Goal: Communication & Community: Answer question/provide support

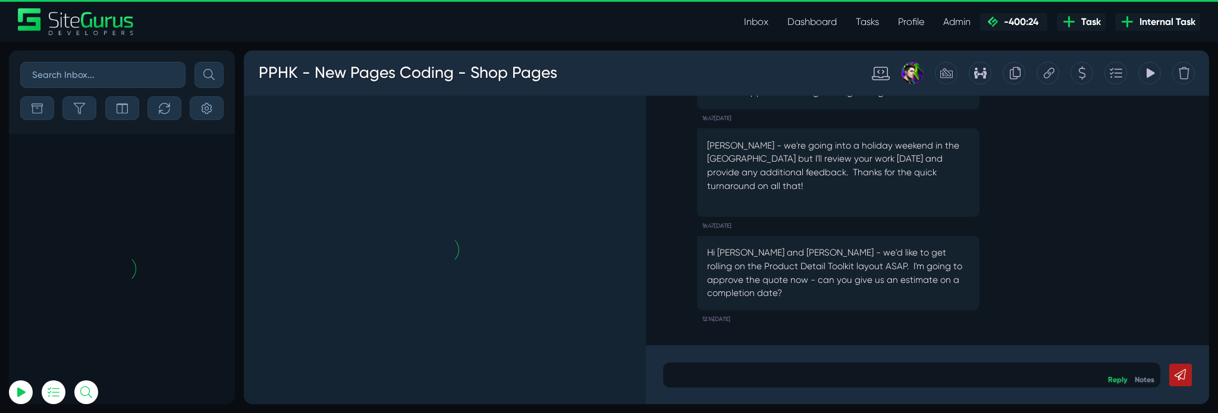
scroll to position [-6062, 0]
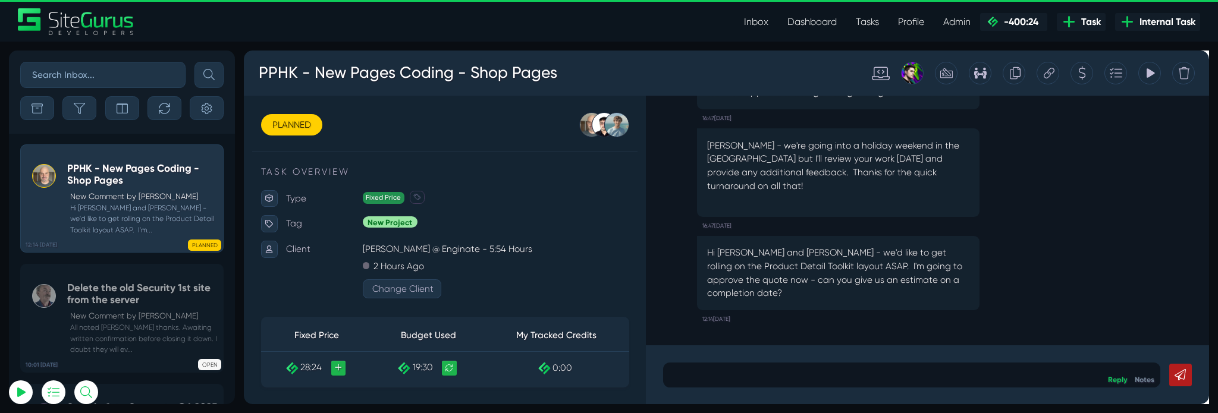
click at [859, 285] on p "Hi Matt and Kevin - we'd like to get rolling on the Product Detail Toolkit layo…" at bounding box center [869, 284] width 276 height 57
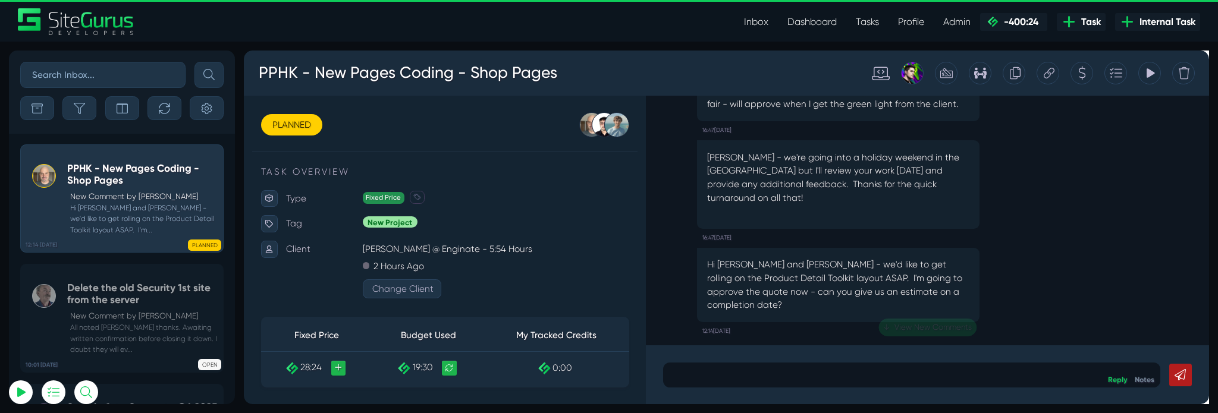
scroll to position [0, 0]
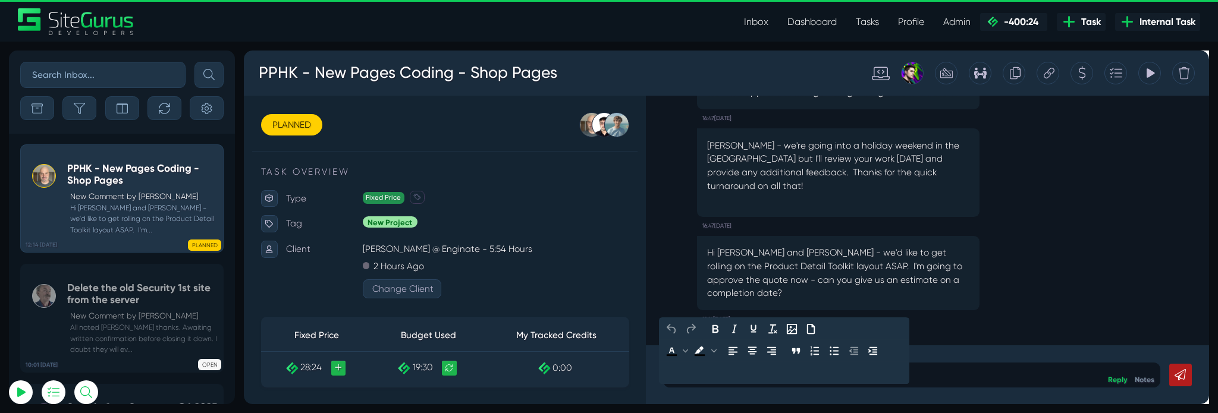
click at [794, 385] on p at bounding box center [947, 392] width 506 height 14
click at [1217, 384] on link at bounding box center [1230, 392] width 24 height 24
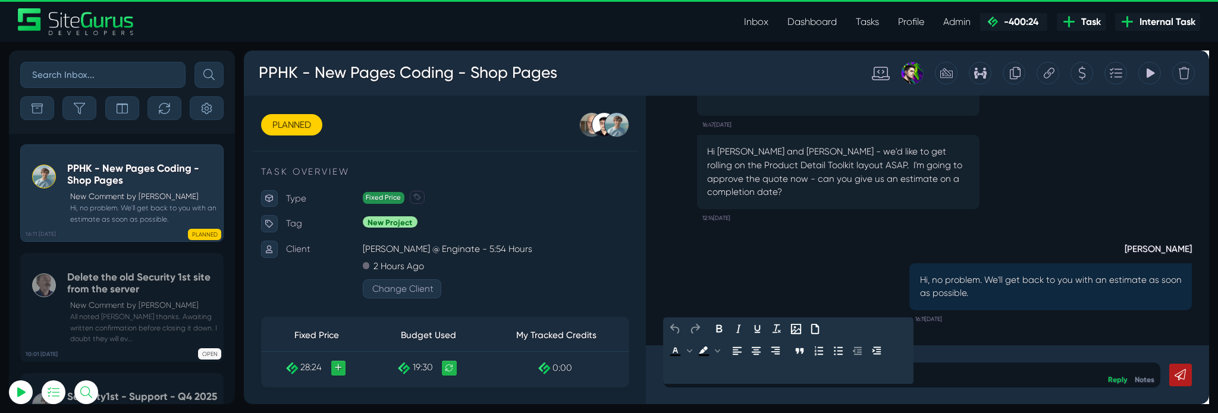
click at [934, 390] on p at bounding box center [947, 392] width 506 height 14
click at [848, 395] on p "We're estimating next Friday, but could be earlier." at bounding box center [947, 392] width 506 height 14
click at [839, 395] on p "We're estimating next Friday, but could be earlier." at bounding box center [947, 392] width 506 height 14
click at [927, 393] on p "We're estimating next Friday, but could be earlier." at bounding box center [947, 392] width 506 height 14
drag, startPoint x: 931, startPoint y: 393, endPoint x: 843, endPoint y: 395, distance: 87.4
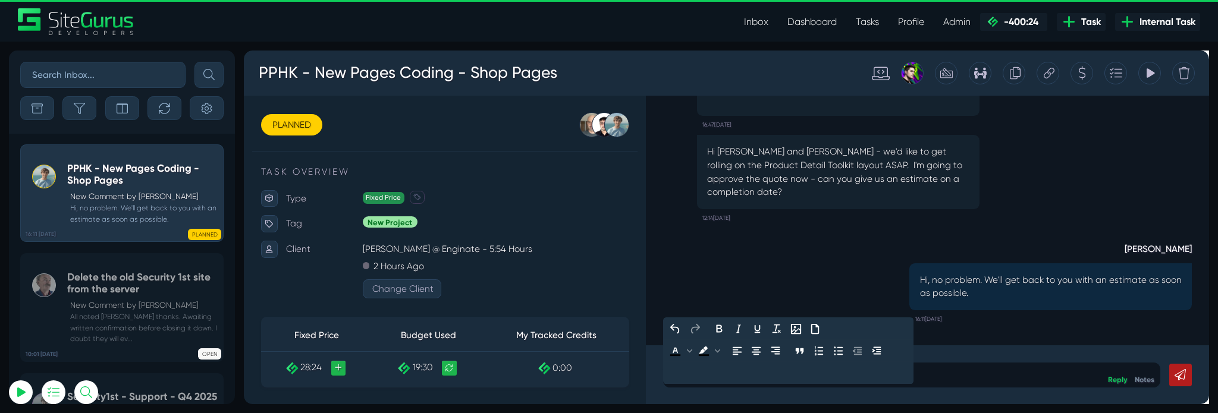
click at [843, 395] on p "We're estimating next Friday, but could be earlier." at bounding box center [947, 392] width 506 height 14
drag, startPoint x: 842, startPoint y: 395, endPoint x: 944, endPoint y: 391, distance: 102.4
click at [944, 391] on p "We're estimating next Friday, but could be earlier." at bounding box center [947, 392] width 506 height 14
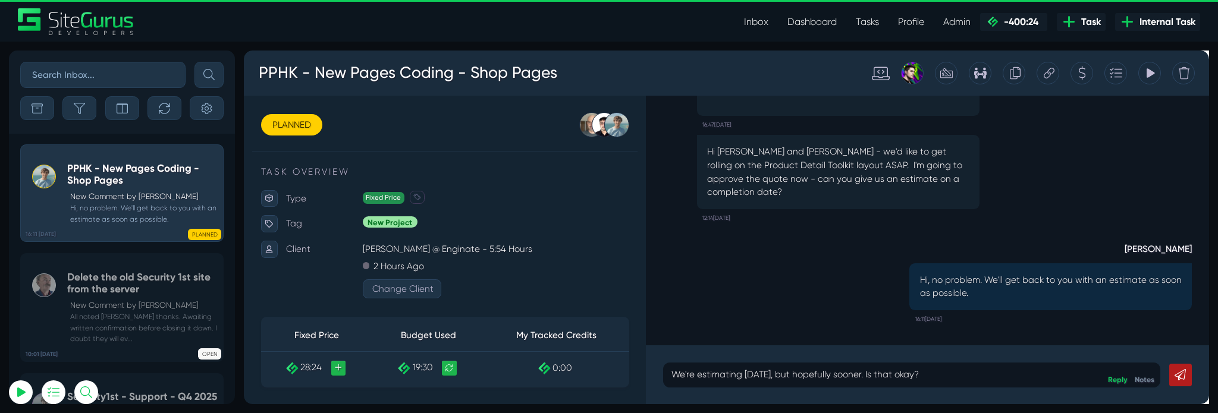
click at [1217, 393] on icon at bounding box center [1230, 392] width 12 height 12
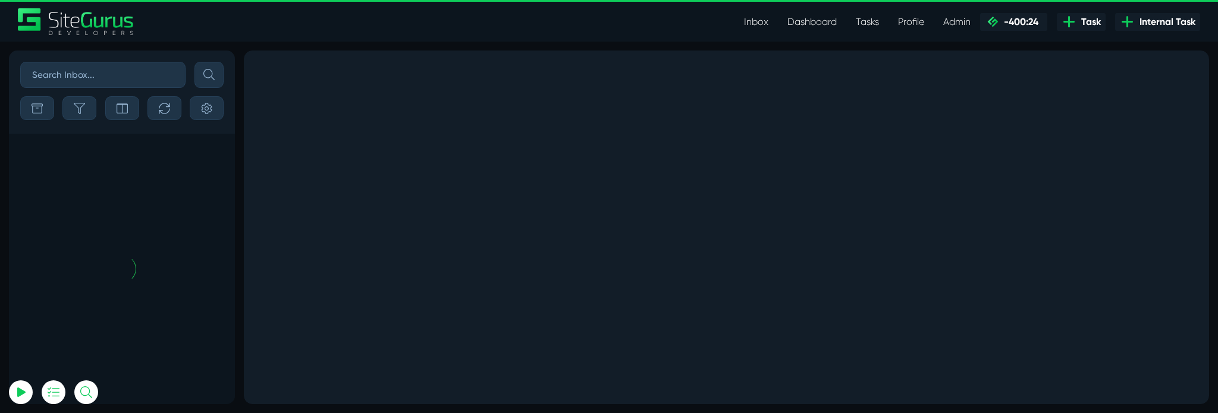
scroll to position [-6165, 0]
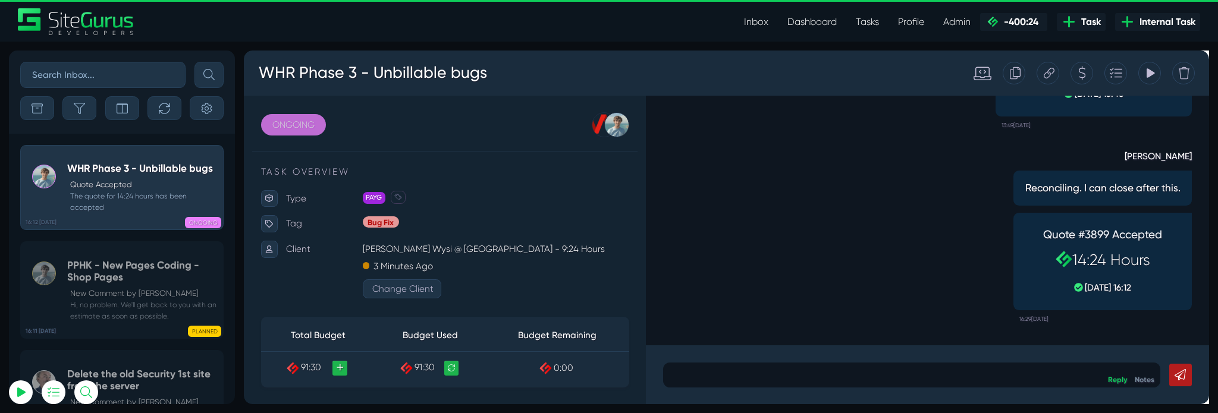
click at [299, 131] on link "ONGOING" at bounding box center [296, 129] width 68 height 23
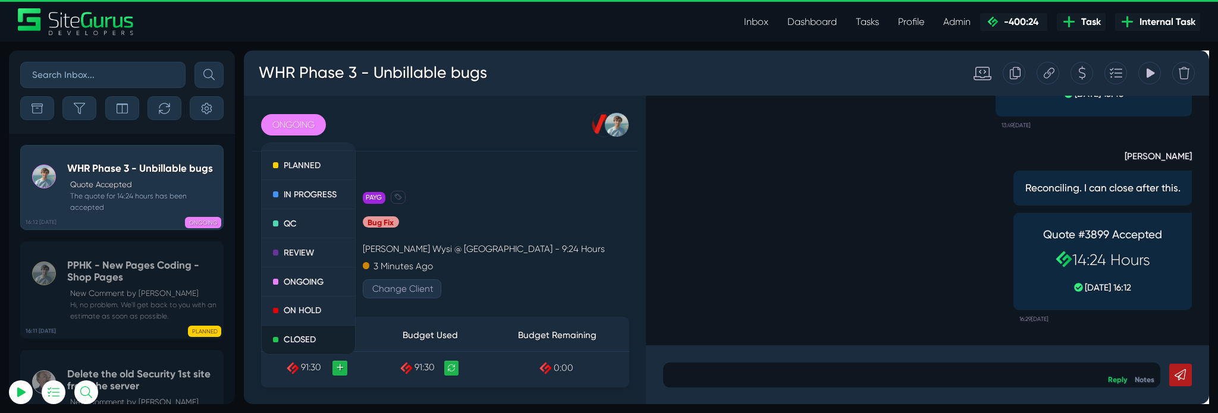
scroll to position [34, 0]
click at [300, 344] on link "CLOSED" at bounding box center [311, 356] width 99 height 30
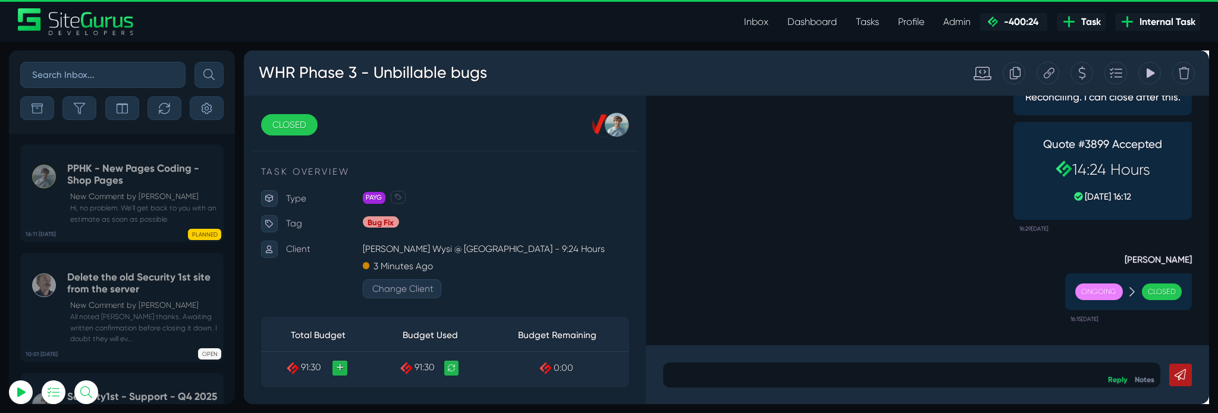
scroll to position [-6051, 0]
